Goal: Task Accomplishment & Management: Complete application form

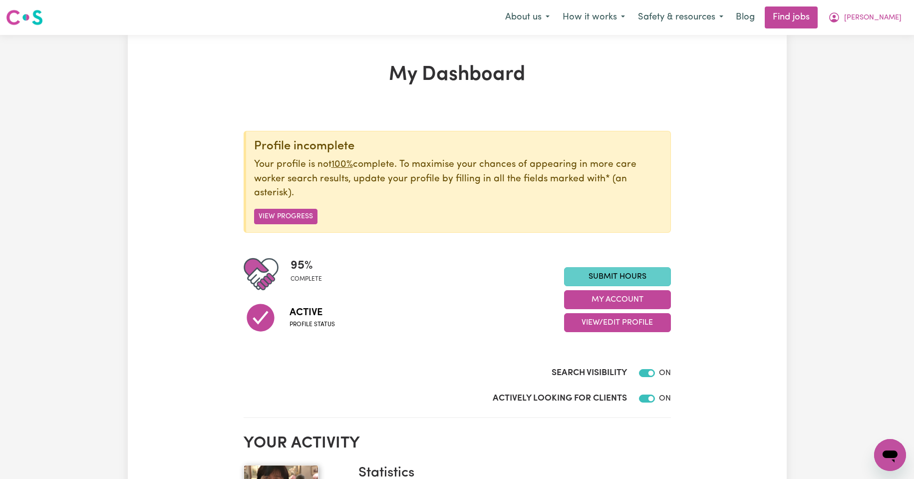
click at [612, 278] on link "Submit Hours" at bounding box center [617, 276] width 107 height 19
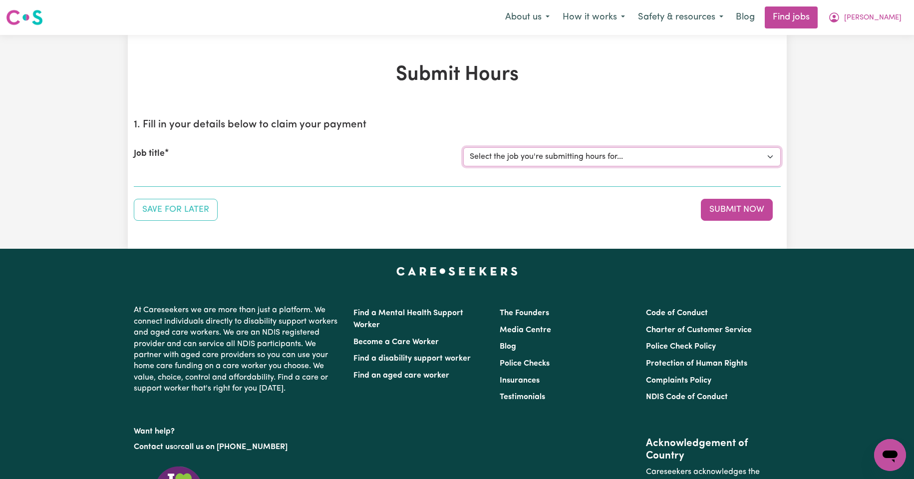
click at [771, 156] on select "Select the job you're submitting hours for... [Kishore Hands Of Care] Support W…" at bounding box center [621, 156] width 317 height 19
select select "14320"
click at [463, 147] on select "Select the job you're submitting hours for... [Kishore Hands Of Care] Support W…" at bounding box center [621, 156] width 317 height 19
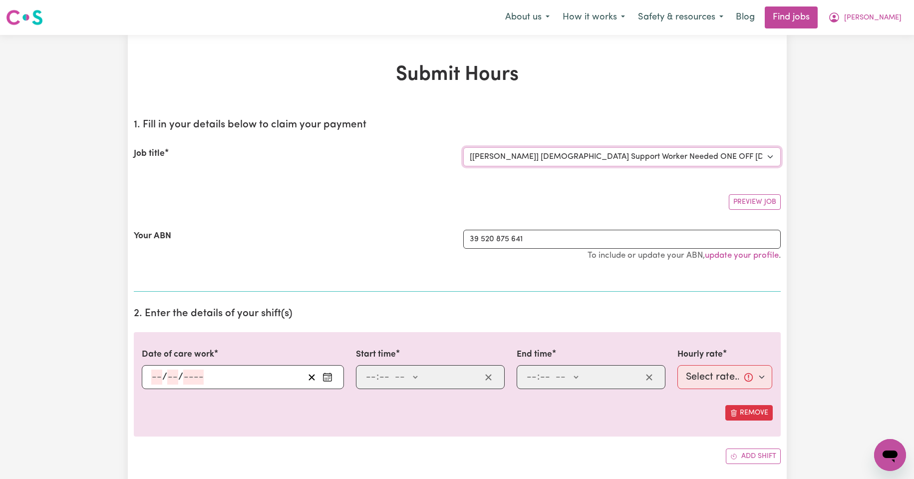
click at [770, 157] on select "Select the job you're submitting hours for... [Kishore Hands Of Care] Support W…" at bounding box center [621, 156] width 317 height 19
click at [463, 147] on select "Select the job you're submitting hours for... [Kishore Hands Of Care] Support W…" at bounding box center [621, 156] width 317 height 19
click at [541, 236] on input "39 520 875 641" at bounding box center [621, 239] width 317 height 19
click at [887, 16] on span "[PERSON_NAME]" at bounding box center [872, 17] width 57 height 11
click at [862, 40] on link "My Account" at bounding box center [868, 38] width 79 height 19
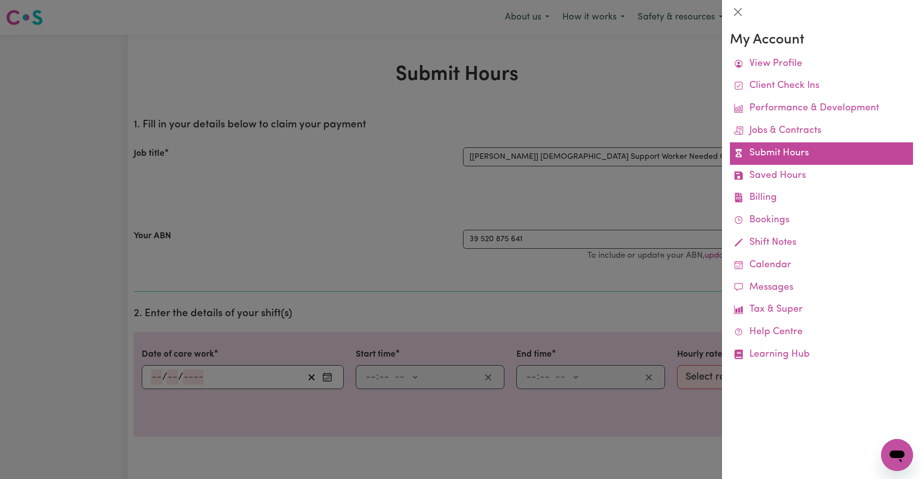
click at [768, 153] on link "Submit Hours" at bounding box center [821, 153] width 183 height 22
click at [767, 154] on link "Submit Hours" at bounding box center [821, 153] width 183 height 22
click at [767, 155] on link "Submit Hours" at bounding box center [821, 153] width 183 height 22
click at [766, 155] on link "Submit Hours" at bounding box center [821, 153] width 183 height 22
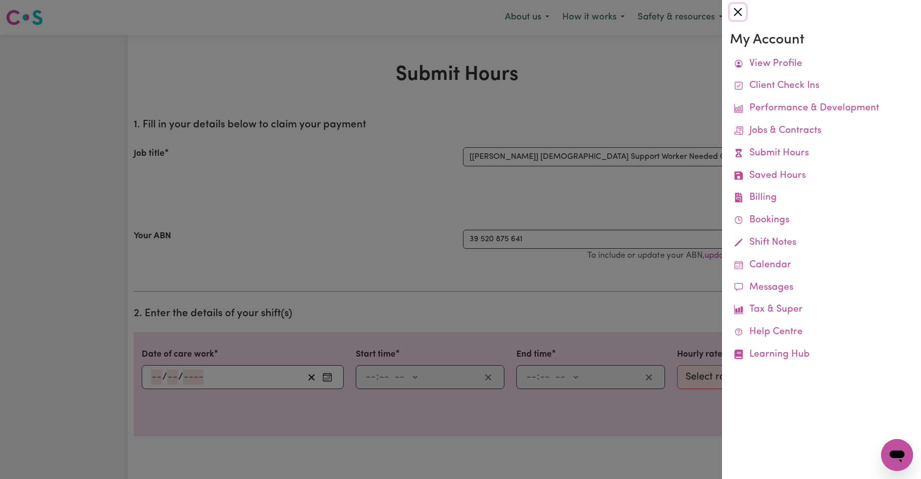
click at [738, 10] on button "Close" at bounding box center [738, 12] width 16 height 16
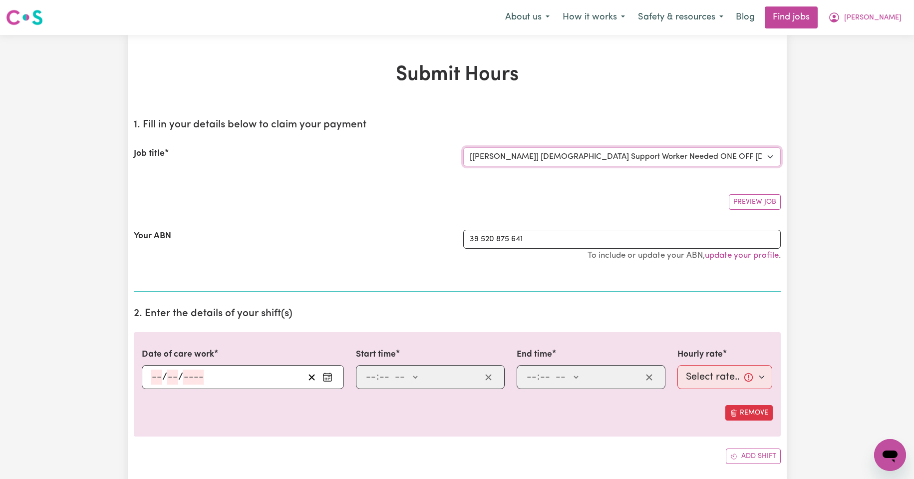
click at [769, 156] on select "Select the job you're submitting hours for... [Kishore Hands Of Care] Support W…" at bounding box center [621, 156] width 317 height 19
click at [463, 147] on select "Select the job you're submitting hours for... [Kishore Hands Of Care] Support W…" at bounding box center [621, 156] width 317 height 19
click at [497, 245] on input "39 520 875 641" at bounding box center [621, 239] width 317 height 19
click at [740, 257] on link "update your profile" at bounding box center [742, 255] width 74 height 8
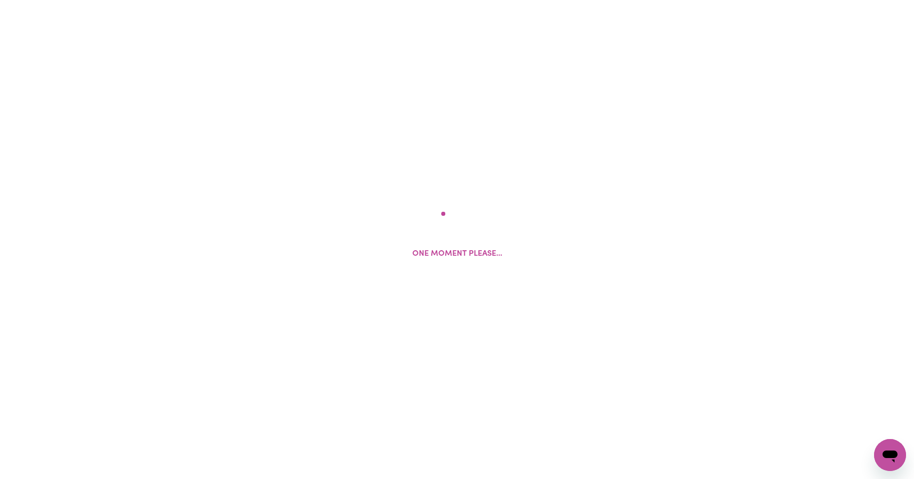
select select "I am providing services privately on my own"
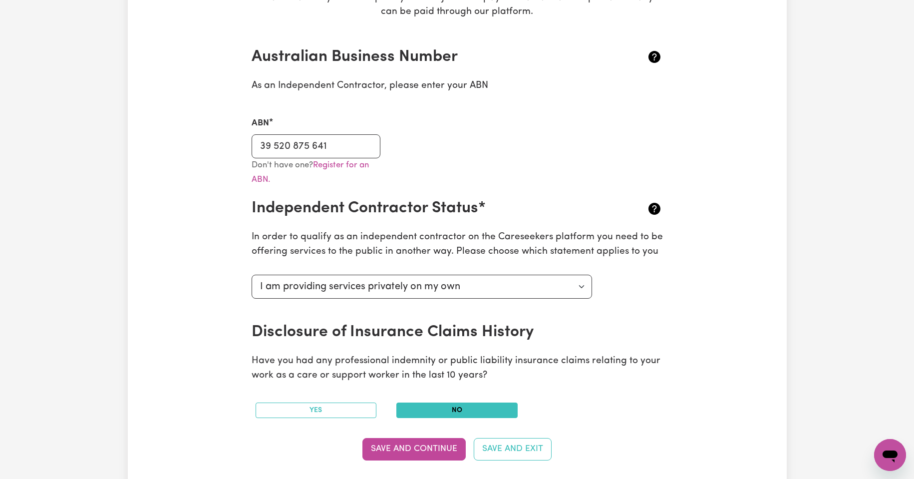
scroll to position [216, 0]
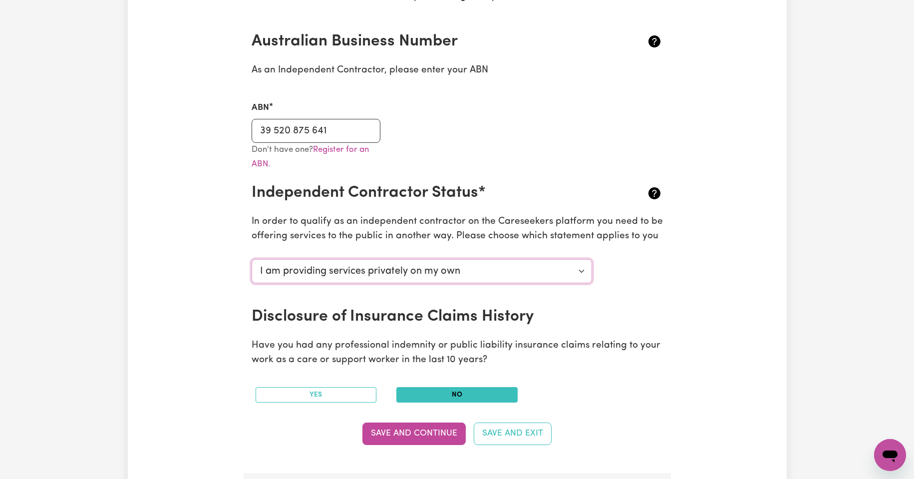
click at [581, 272] on select "Select your independent contractor status... I am providing services through an…" at bounding box center [422, 271] width 341 height 24
click at [252, 259] on select "Select your independent contractor status... I am providing services through an…" at bounding box center [422, 271] width 341 height 24
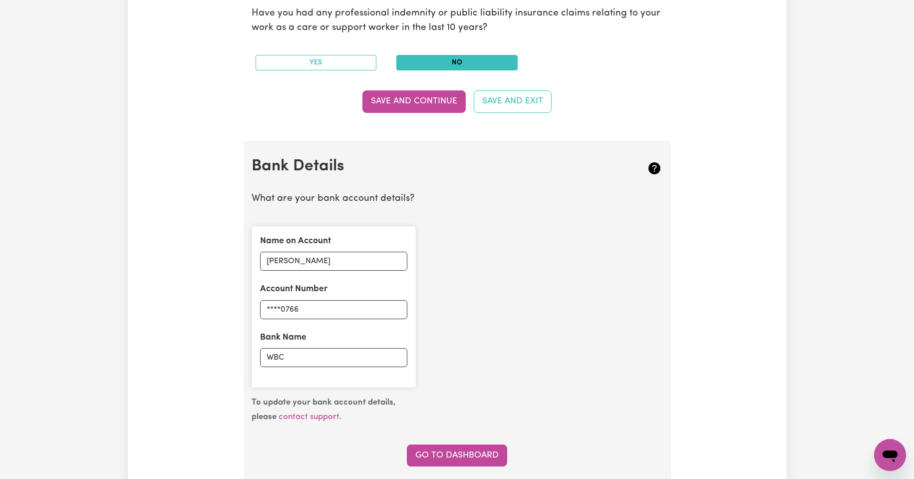
scroll to position [549, 0]
click at [295, 360] on input "WBC" at bounding box center [333, 356] width 147 height 19
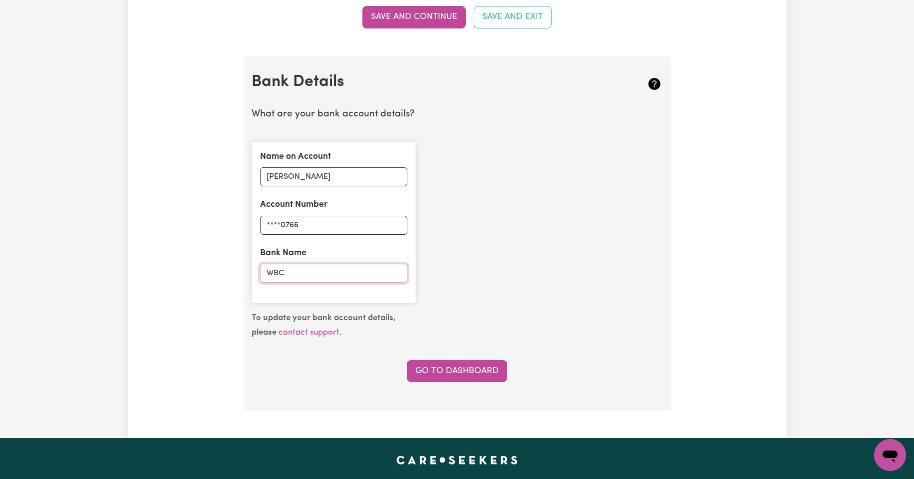
scroll to position [615, 0]
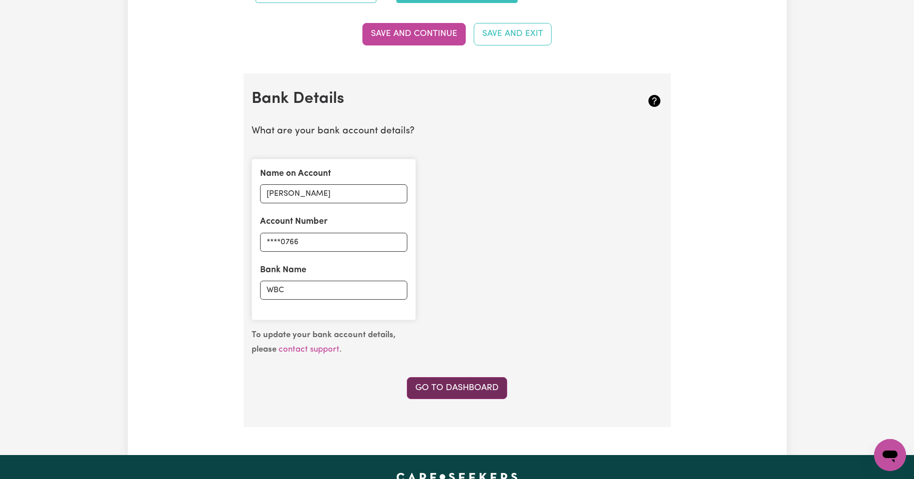
click at [462, 390] on link "Go to Dashboard" at bounding box center [457, 388] width 100 height 22
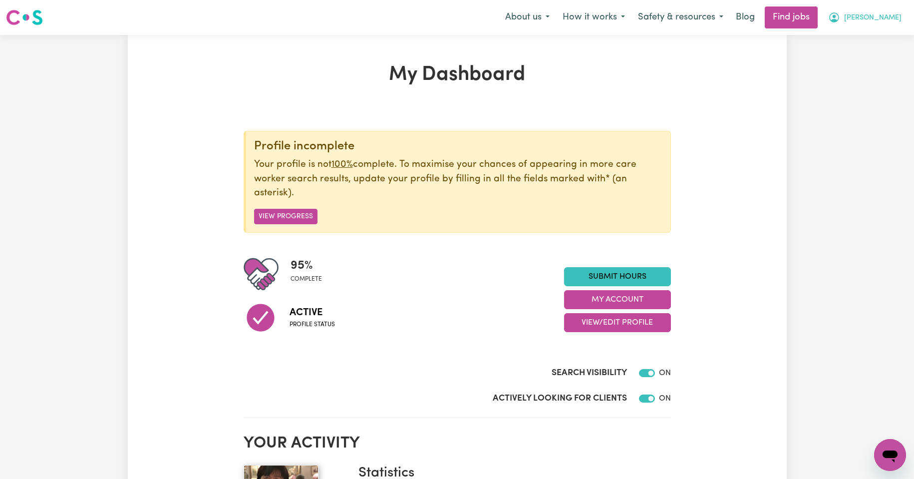
click at [883, 17] on span "[PERSON_NAME]" at bounding box center [872, 17] width 57 height 11
click at [854, 41] on link "My Account" at bounding box center [868, 38] width 79 height 19
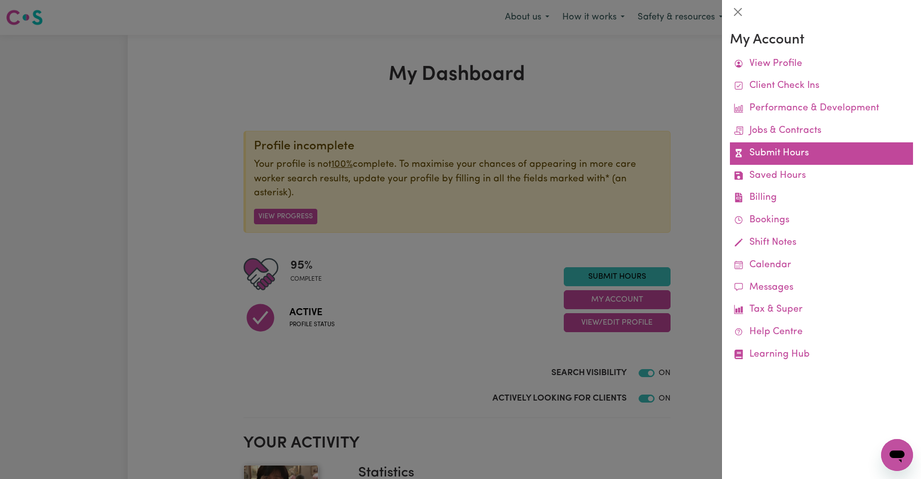
click at [759, 155] on link "Submit Hours" at bounding box center [821, 153] width 183 height 22
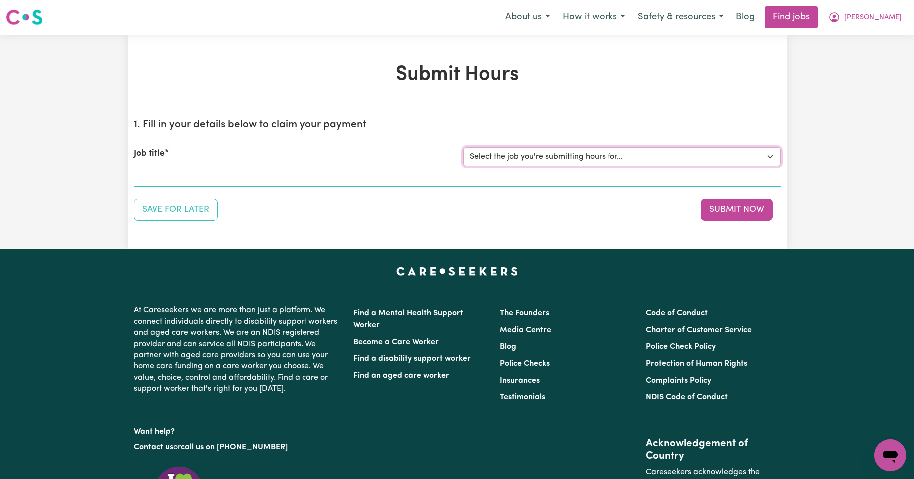
click at [770, 156] on select "Select the job you're submitting hours for... [Kishore Hands Of Care] Support W…" at bounding box center [621, 156] width 317 height 19
select select "14320"
click at [463, 147] on select "Select the job you're submitting hours for... [Kishore Hands Of Care] Support W…" at bounding box center [621, 156] width 317 height 19
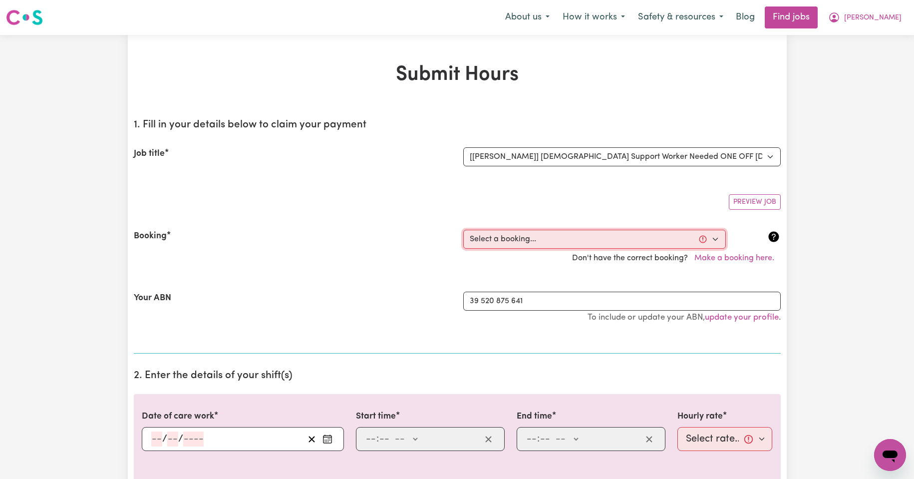
click at [714, 239] on select "Select a booking... [DATE] 08:00am to 09:30am (ONE-OFF) [DATE] 08:00am to 09:30…" at bounding box center [594, 239] width 263 height 19
select select "354686"
click at [463, 230] on select "Select a booking... [DATE] 08:00am to 09:30am (ONE-OFF) [DATE] 08:00am to 09:30…" at bounding box center [594, 239] width 263 height 19
type input "[DATE]"
type input "12"
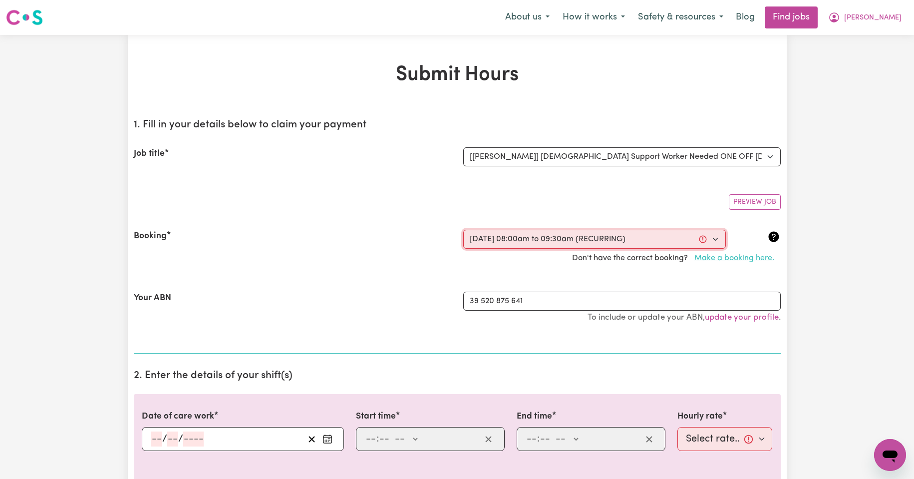
type input "9"
type input "2025"
type input "08:00"
type input "8"
type input "0"
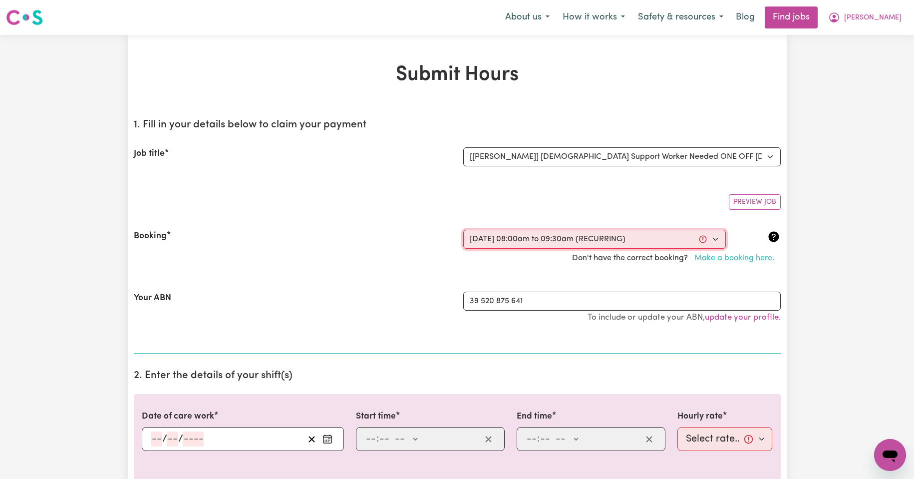
select select "am"
type input "09:30"
type input "9"
type input "30"
select select "am"
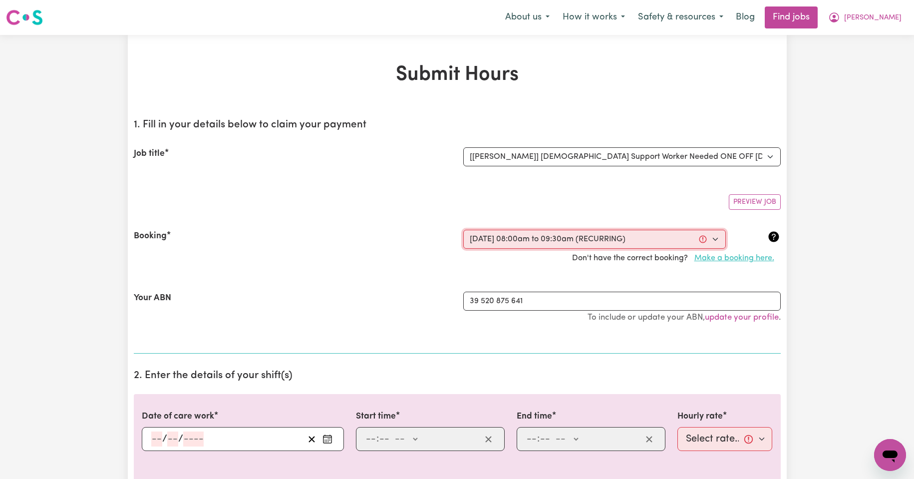
select select "50-Weekday"
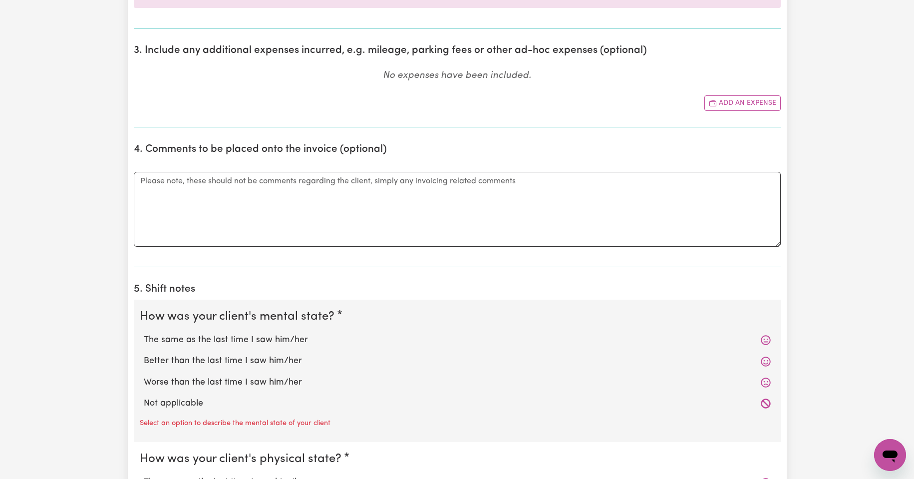
scroll to position [499, 0]
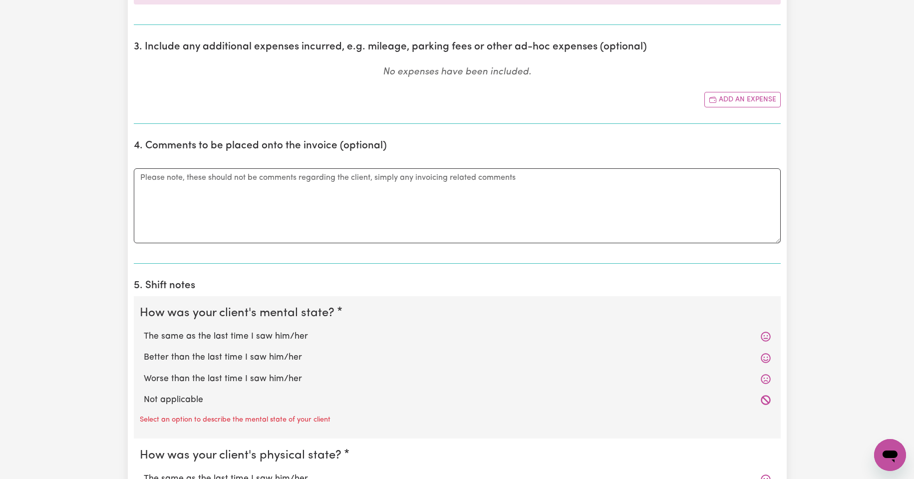
click at [229, 339] on label "The same as the last time I saw him/her" at bounding box center [457, 336] width 627 height 13
click at [144, 330] on input "The same as the last time I saw him/her" at bounding box center [143, 329] width 0 height 0
radio input "true"
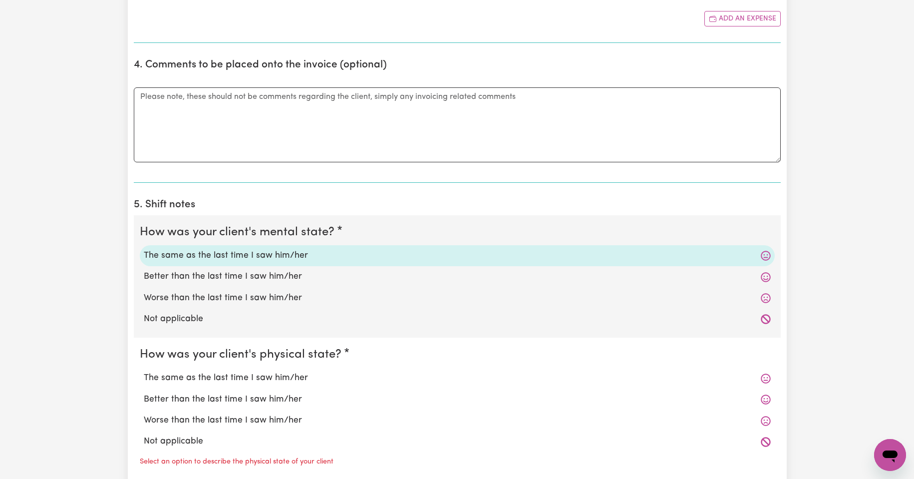
scroll to position [582, 0]
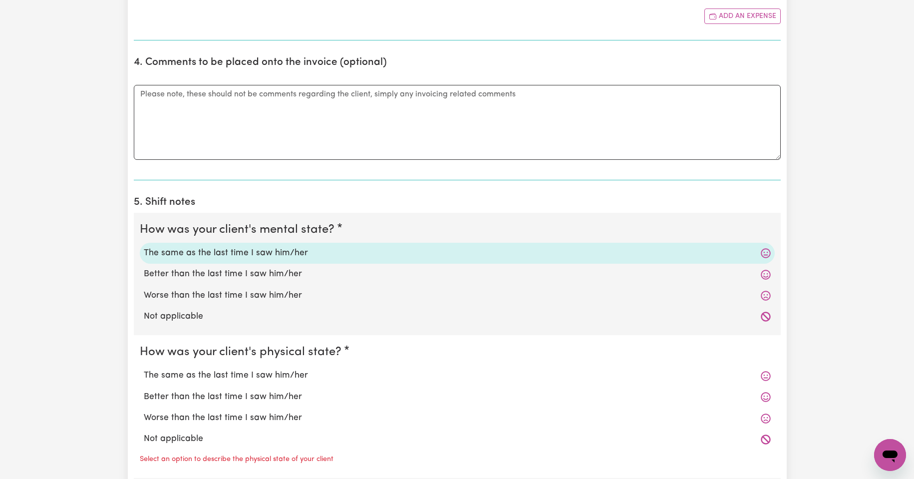
click at [234, 374] on label "The same as the last time I saw him/her" at bounding box center [457, 375] width 627 height 13
click at [144, 369] on input "The same as the last time I saw him/her" at bounding box center [143, 368] width 0 height 0
radio input "true"
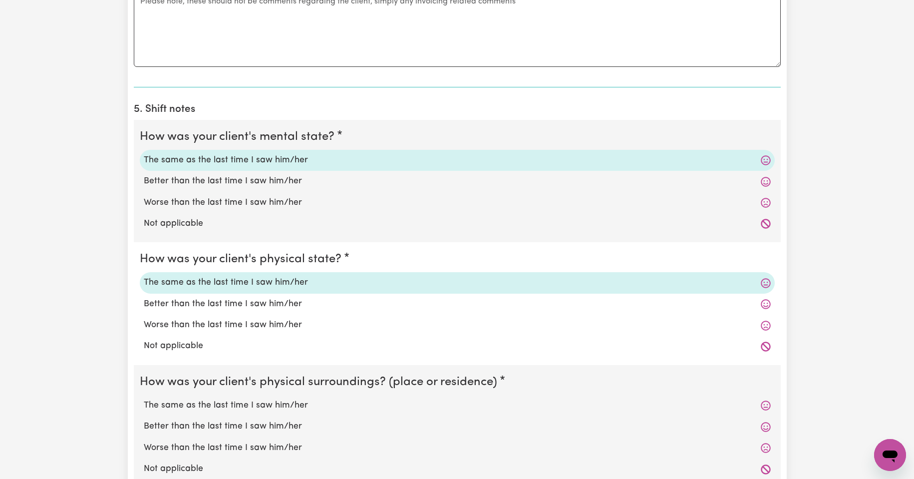
scroll to position [699, 0]
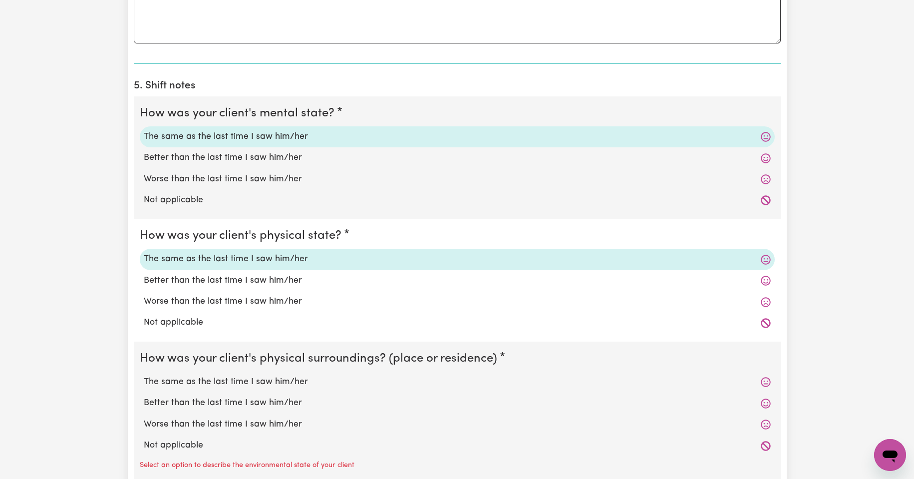
click at [244, 384] on label "The same as the last time I saw him/her" at bounding box center [457, 381] width 627 height 13
click at [144, 375] on input "The same as the last time I saw him/her" at bounding box center [143, 375] width 0 height 0
radio input "true"
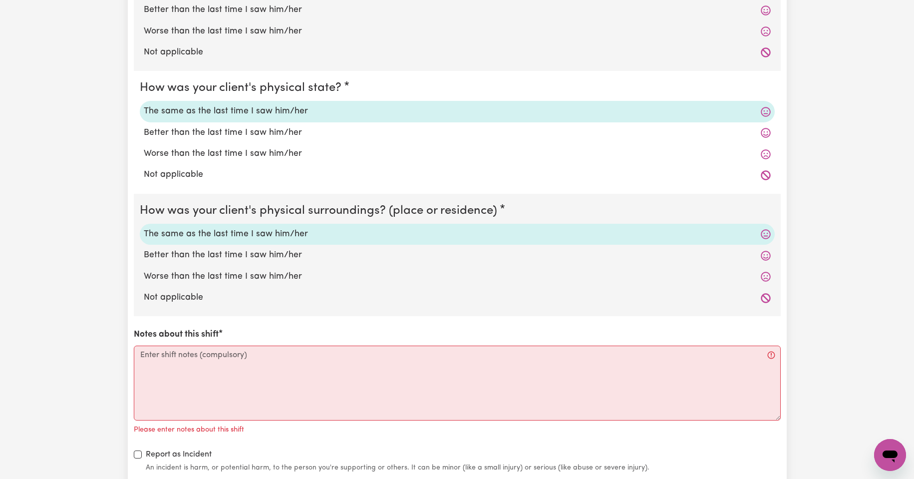
scroll to position [848, 0]
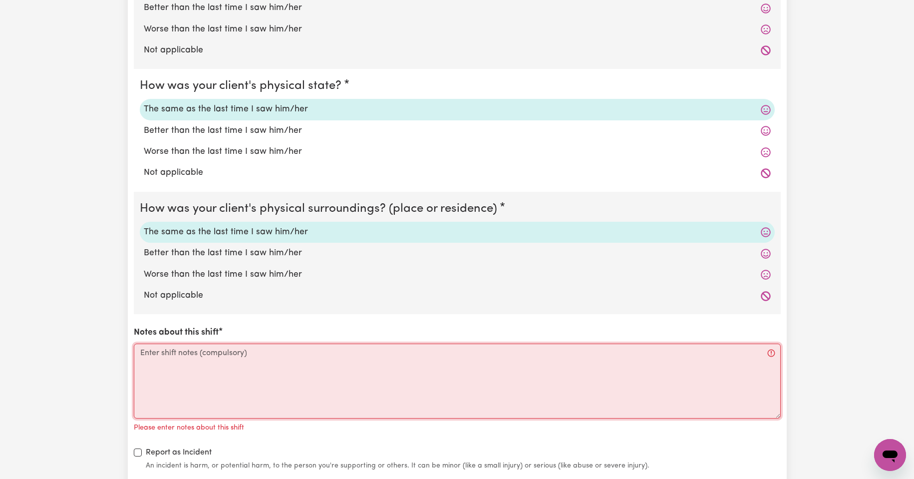
click at [178, 361] on textarea "Notes about this shift" at bounding box center [457, 380] width 647 height 75
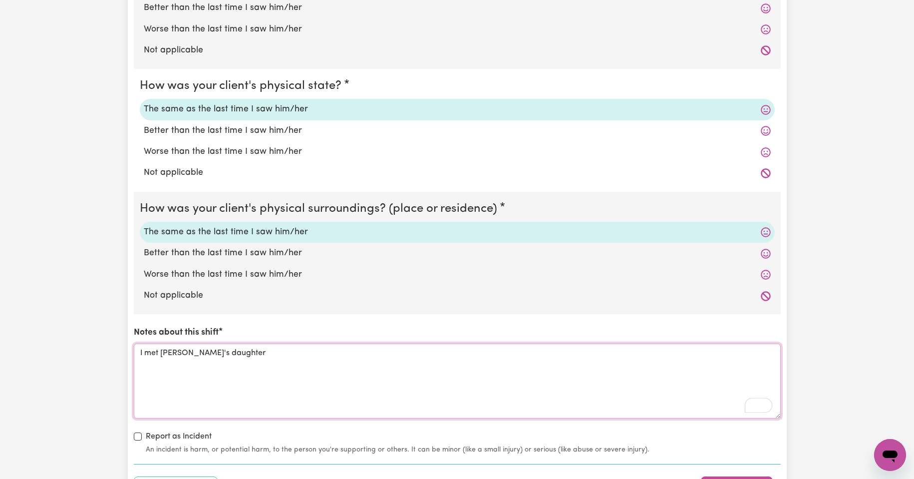
click at [241, 359] on textarea "I met [PERSON_NAME]'s daughter" at bounding box center [457, 380] width 647 height 75
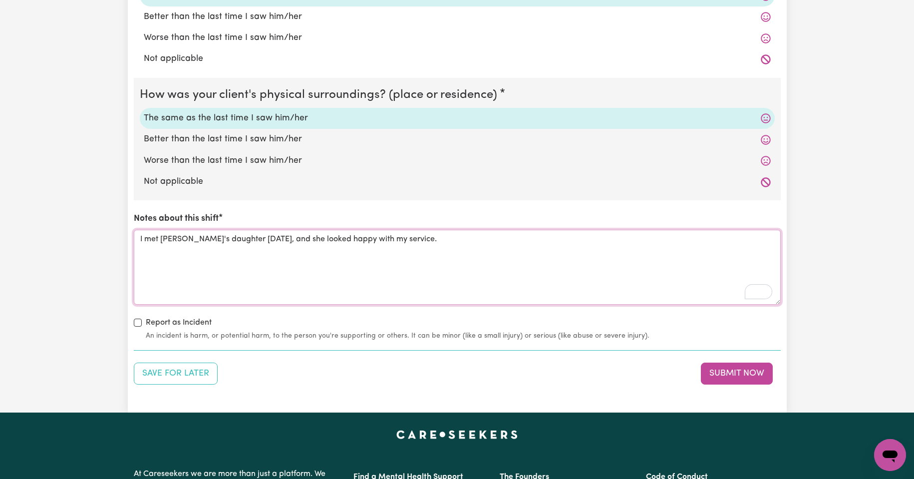
scroll to position [965, 0]
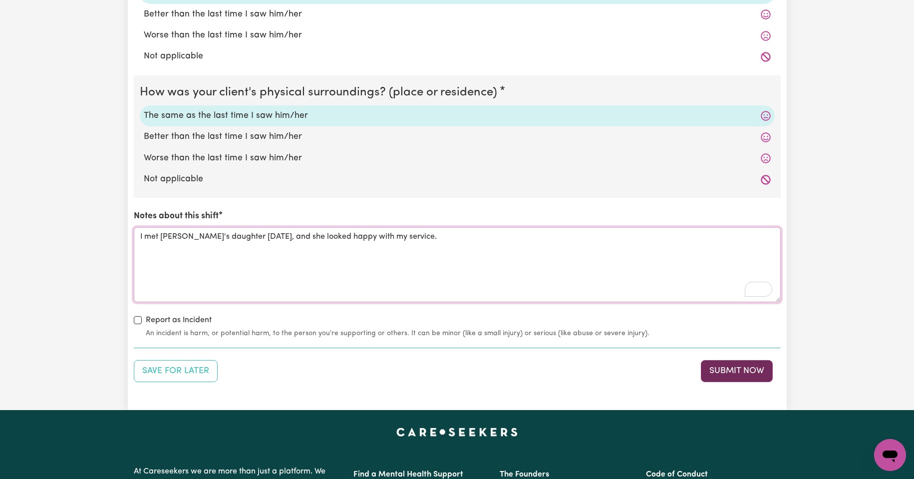
type textarea "I met [PERSON_NAME]'s daughter [DATE], and she looked happy with my service."
click at [759, 372] on button "Submit Now" at bounding box center [737, 371] width 72 height 22
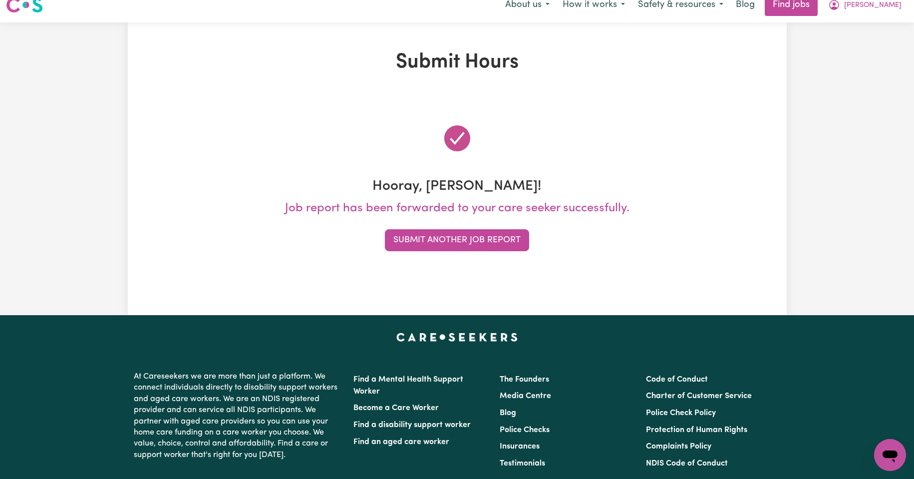
scroll to position [0, 0]
